Goal: Check status: Check status

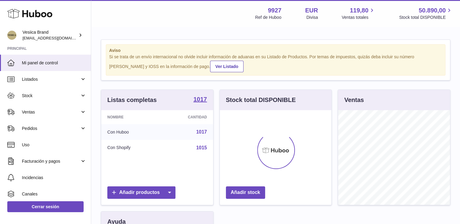
scroll to position [95, 112]
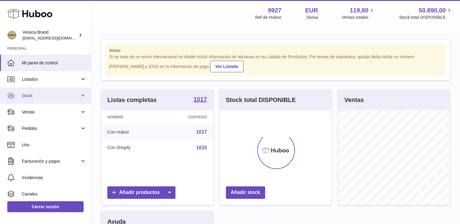
click at [57, 97] on span "Stock" at bounding box center [51, 96] width 58 height 6
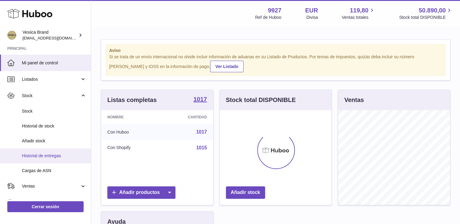
click at [60, 154] on span "Historial de entregas" at bounding box center [54, 156] width 64 height 6
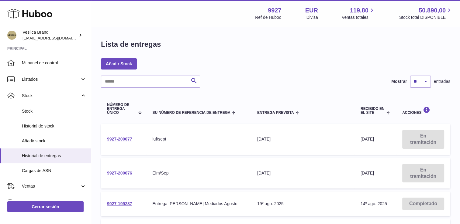
click at [115, 173] on link "9927-200076" at bounding box center [119, 173] width 25 height 5
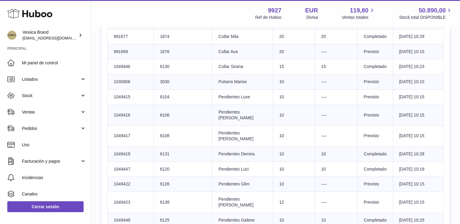
scroll to position [665, 0]
